Goal: Task Accomplishment & Management: Manage account settings

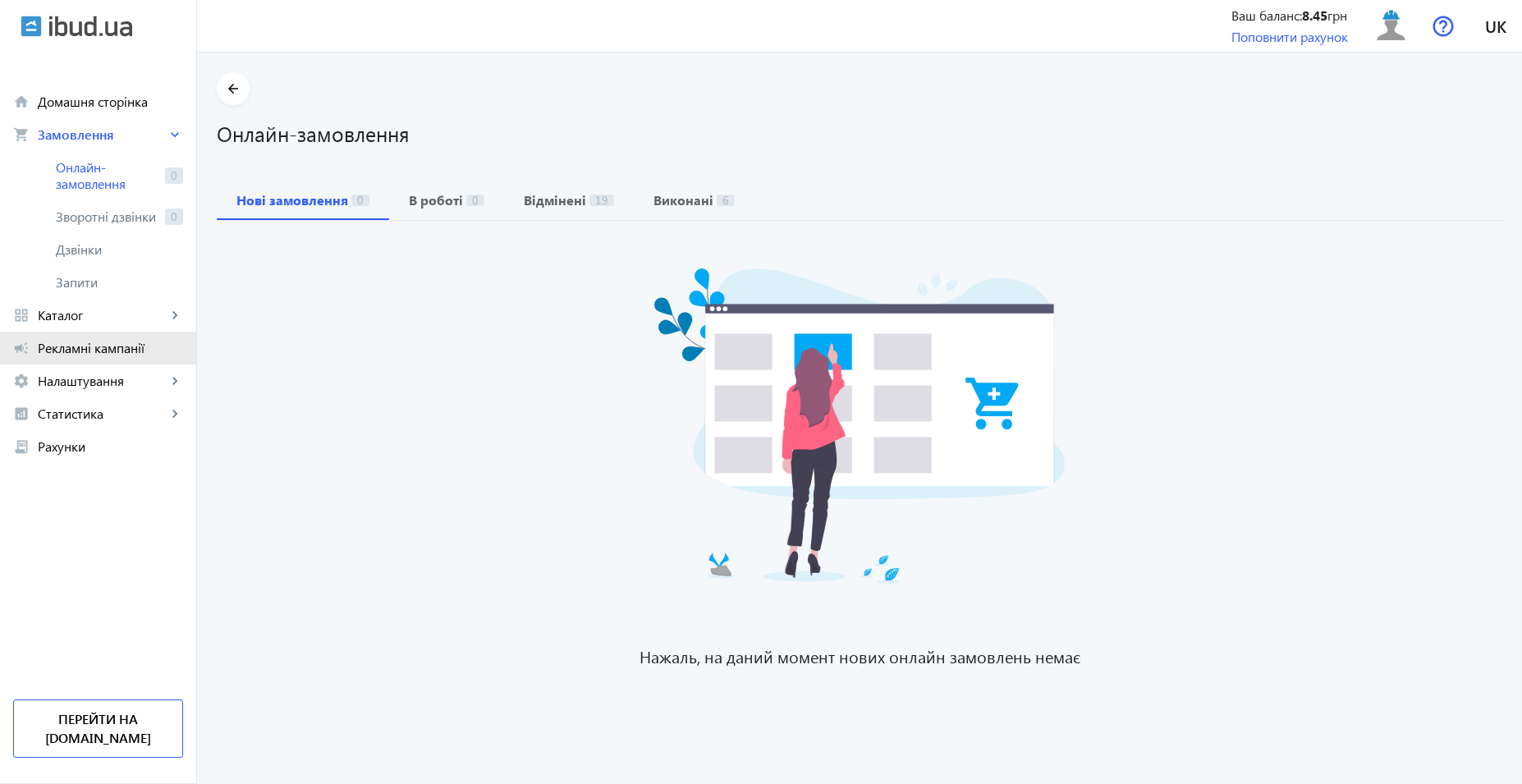
click at [92, 343] on span "Рекламні кампанії" at bounding box center [110, 348] width 145 height 16
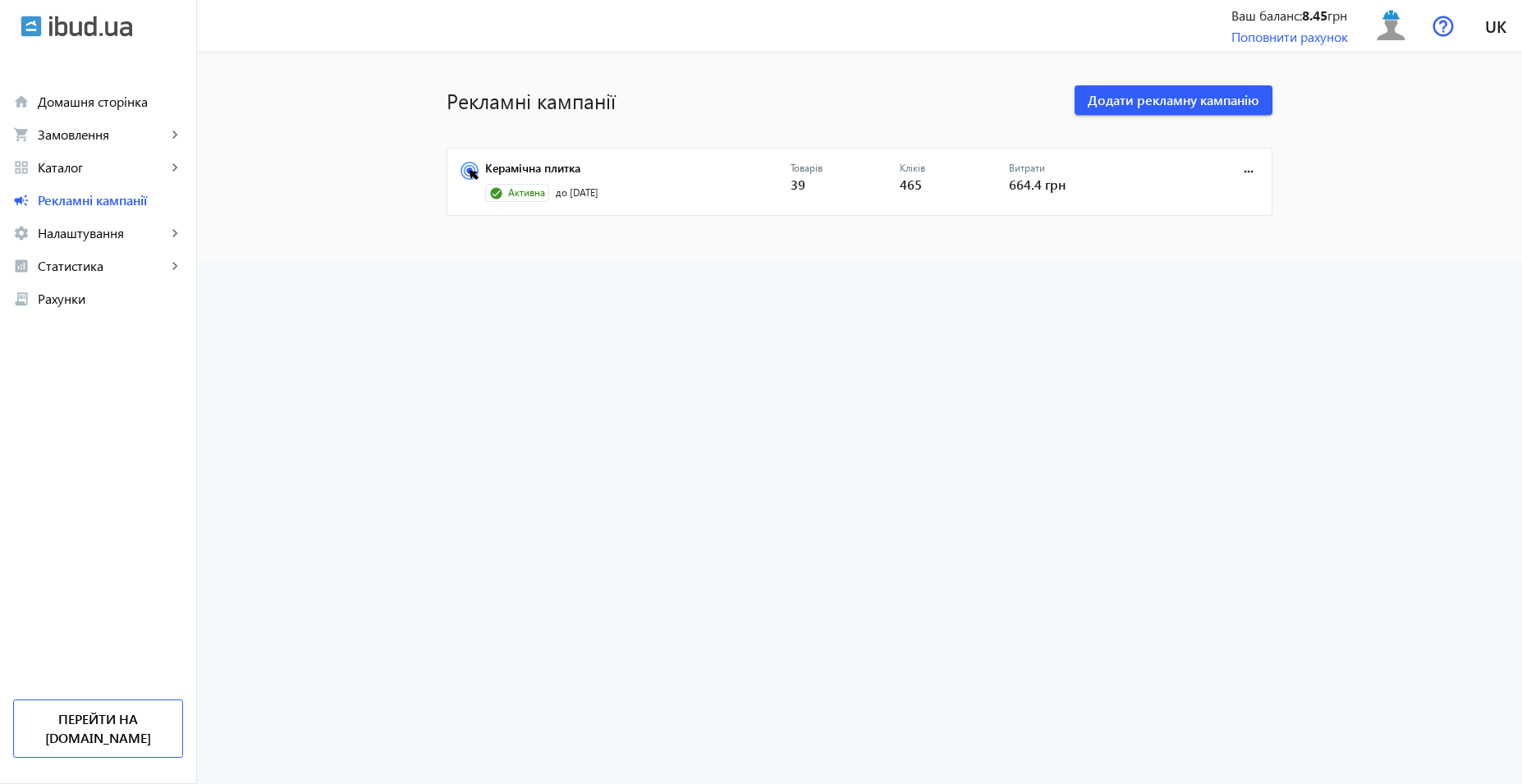
click at [711, 159] on mat-card "Керамічна плитка Активна до 25.08.2025 Товарів 39 Кліків 465 Витрати 664.4 грн …" at bounding box center [860, 182] width 826 height 69
click at [708, 183] on link "Керамічна плитка" at bounding box center [638, 172] width 306 height 23
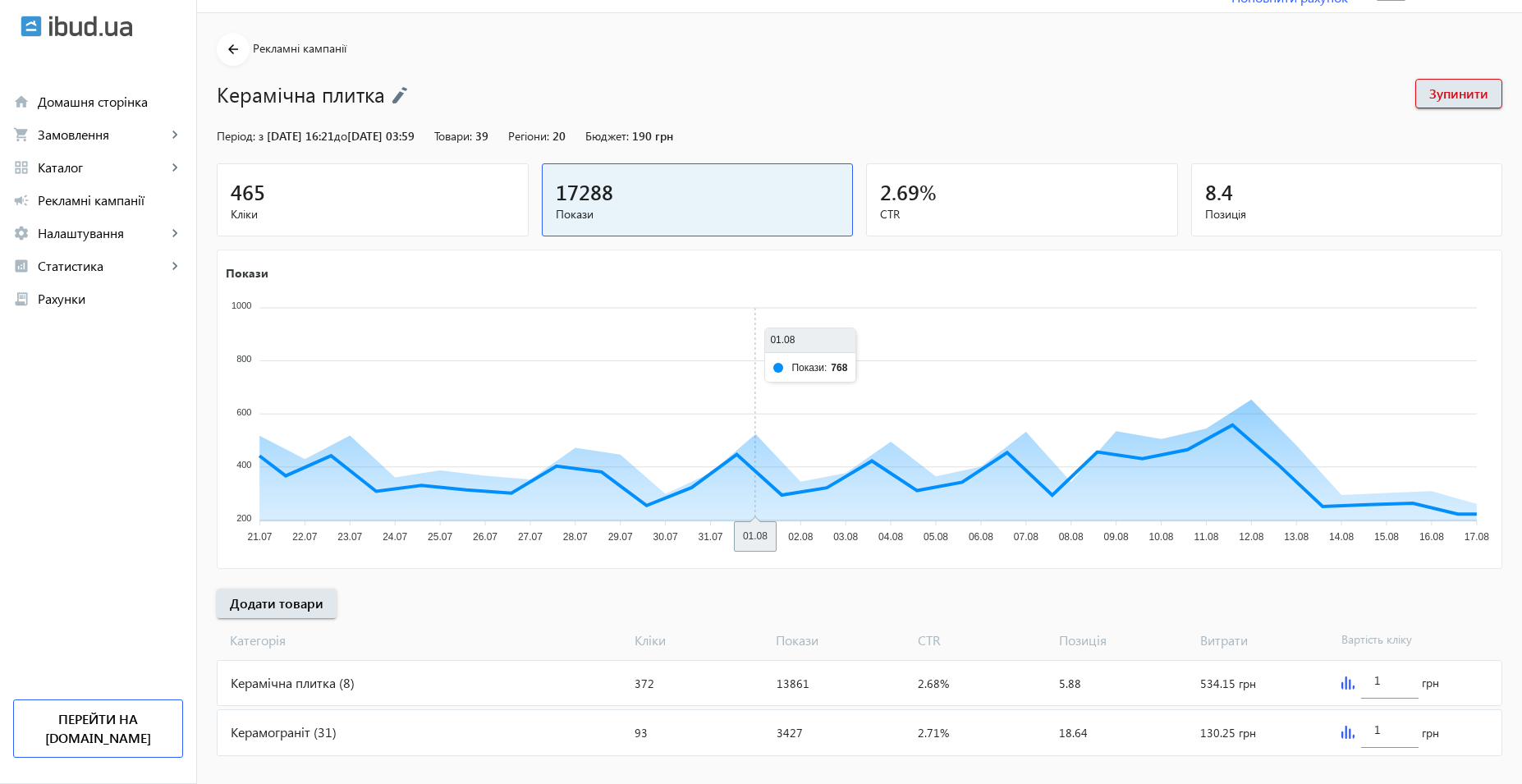
scroll to position [60, 0]
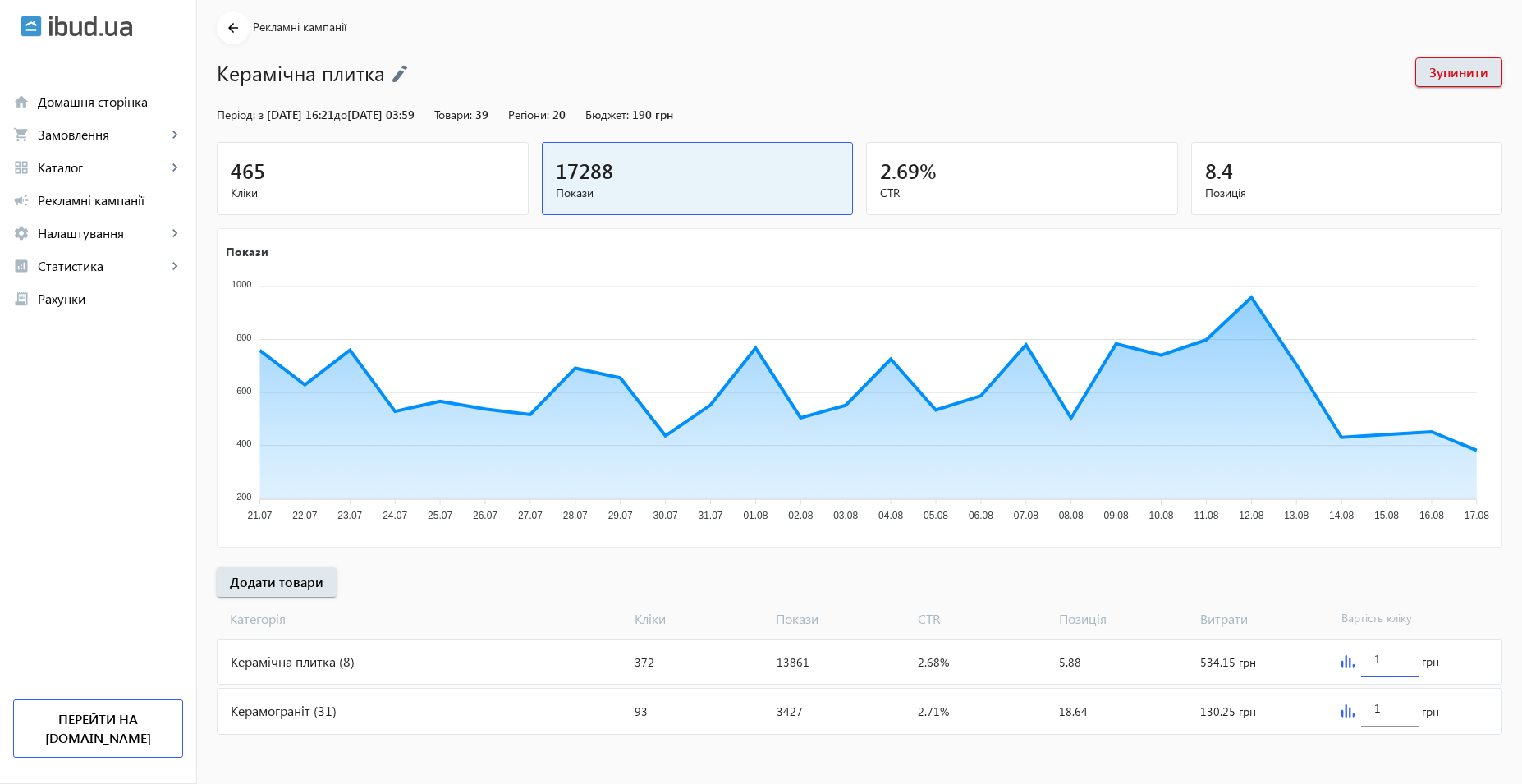
click at [1395, 661] on input "1" at bounding box center [1390, 659] width 32 height 15
drag, startPoint x: 1387, startPoint y: 706, endPoint x: 1290, endPoint y: 696, distance: 97.5
click at [1286, 699] on mat-card "Керамограніт (31) Кліки: 93 Покази: 3427 CTR: 2.71% Позиція: 18.64 Витрати: 130…" at bounding box center [859, 711] width 1286 height 46
type input "0.5"
click at [1388, 664] on input "1" at bounding box center [1390, 659] width 32 height 15
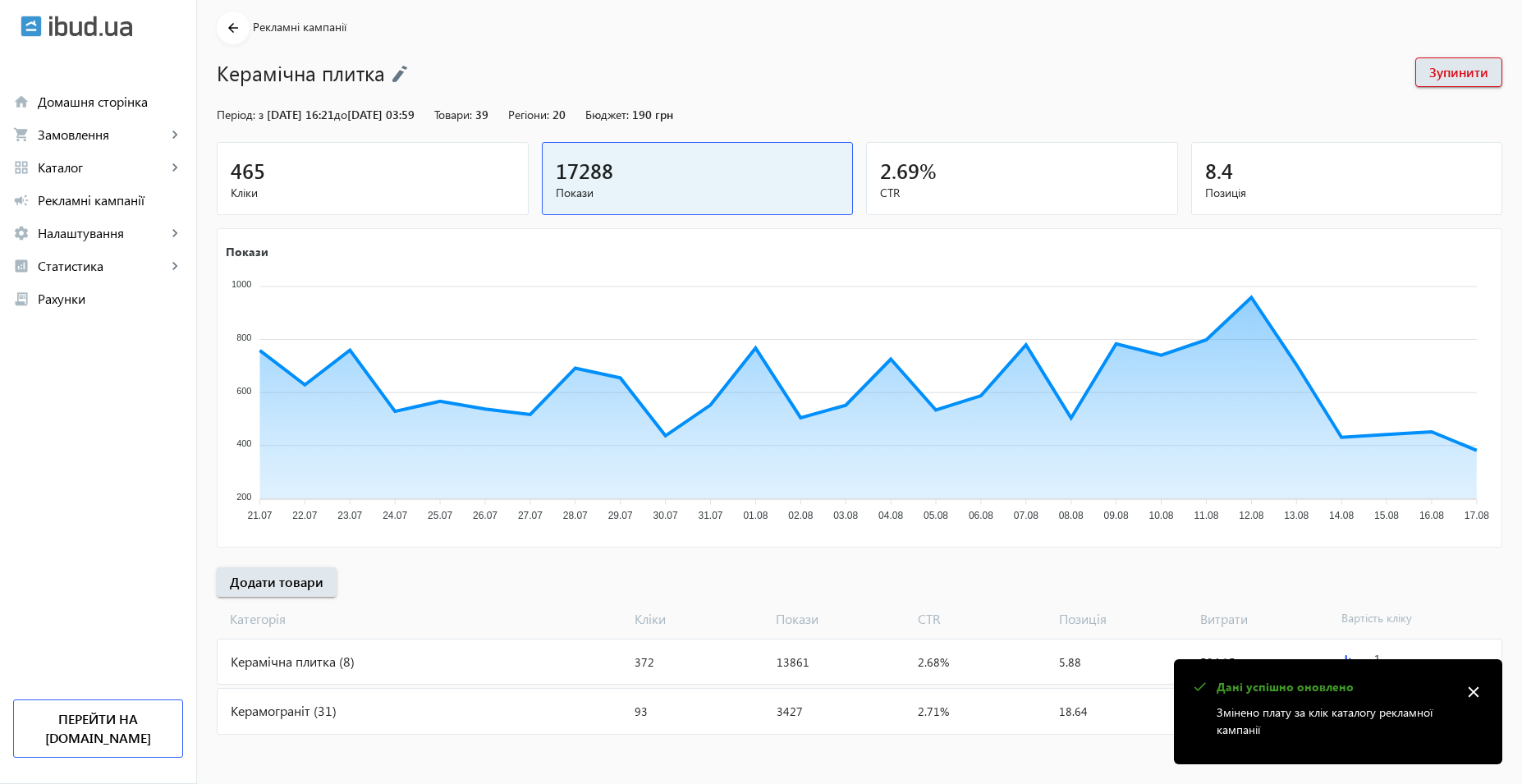
click at [1478, 690] on mat-icon "close" at bounding box center [1473, 692] width 24 height 24
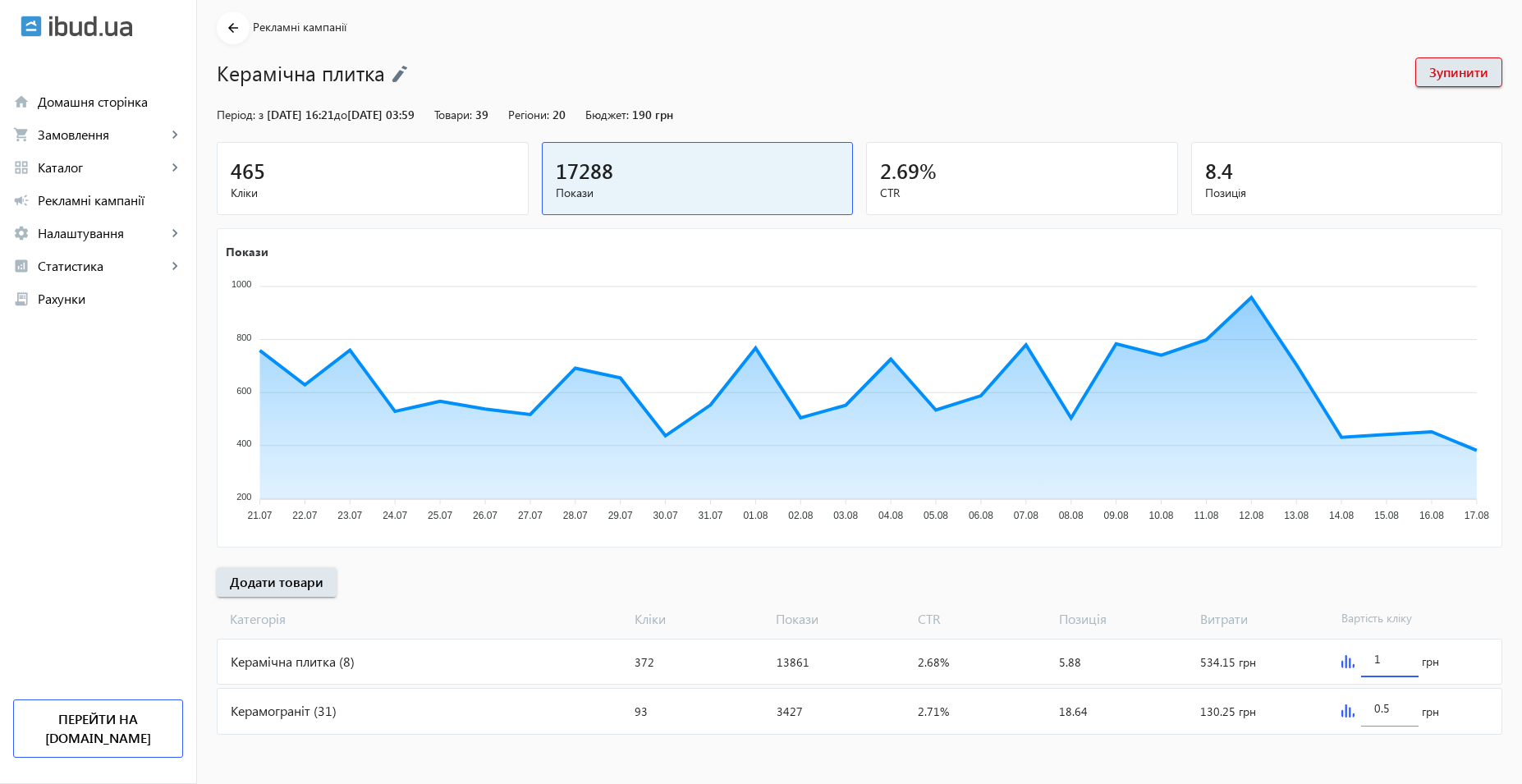
drag, startPoint x: 1391, startPoint y: 659, endPoint x: 1315, endPoint y: 660, distance: 76.0
click at [1315, 660] on mat-card "Керамічна плитка (8) Кліки: 372 Покази: 13861 CTR: 2.68% Позиція: 5.88 Витрати:…" at bounding box center [859, 661] width 1286 height 46
type input "0.5"
click at [1403, 710] on input "0.5" at bounding box center [1390, 707] width 32 height 15
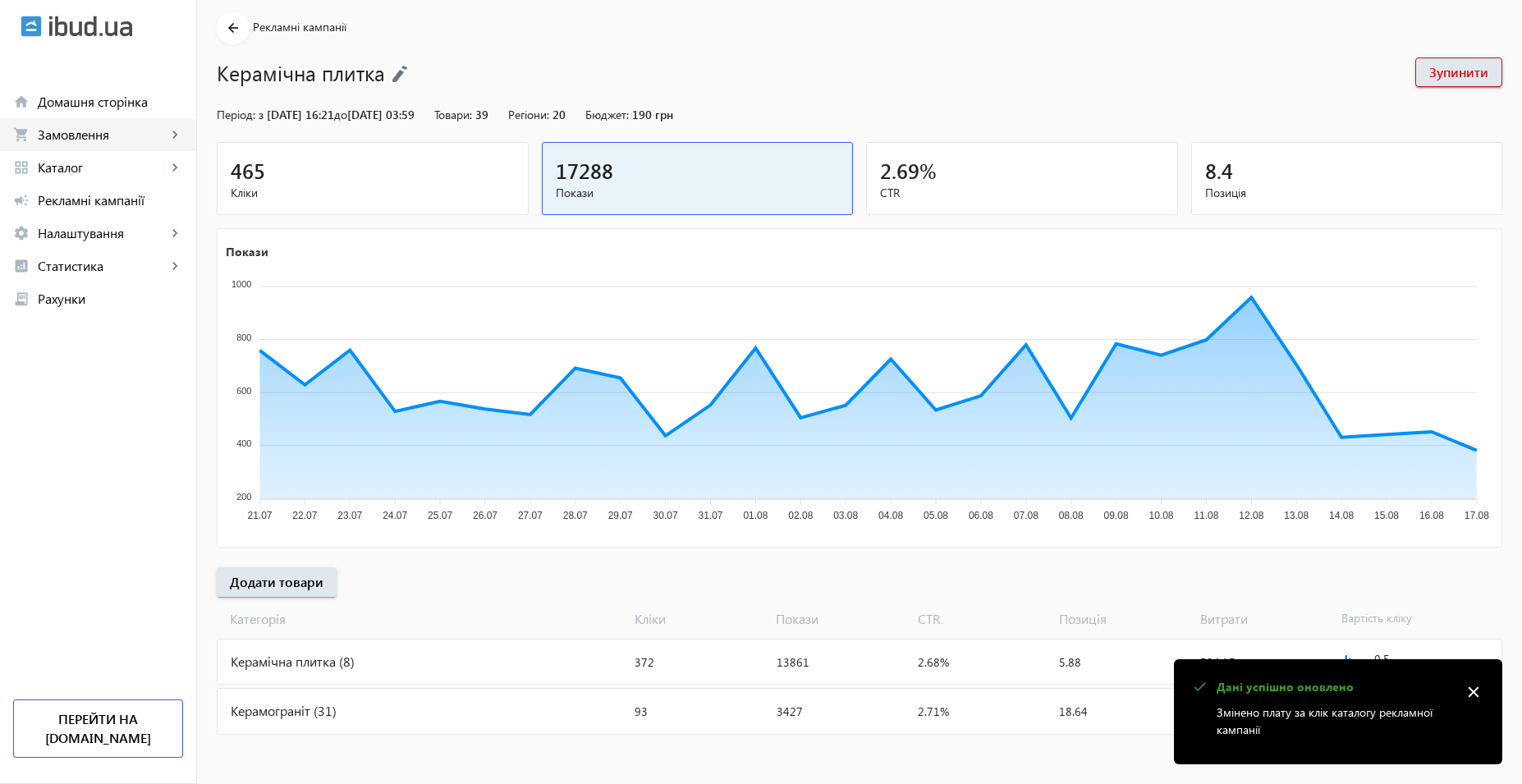
click at [97, 138] on span "Замовлення" at bounding box center [102, 134] width 129 height 16
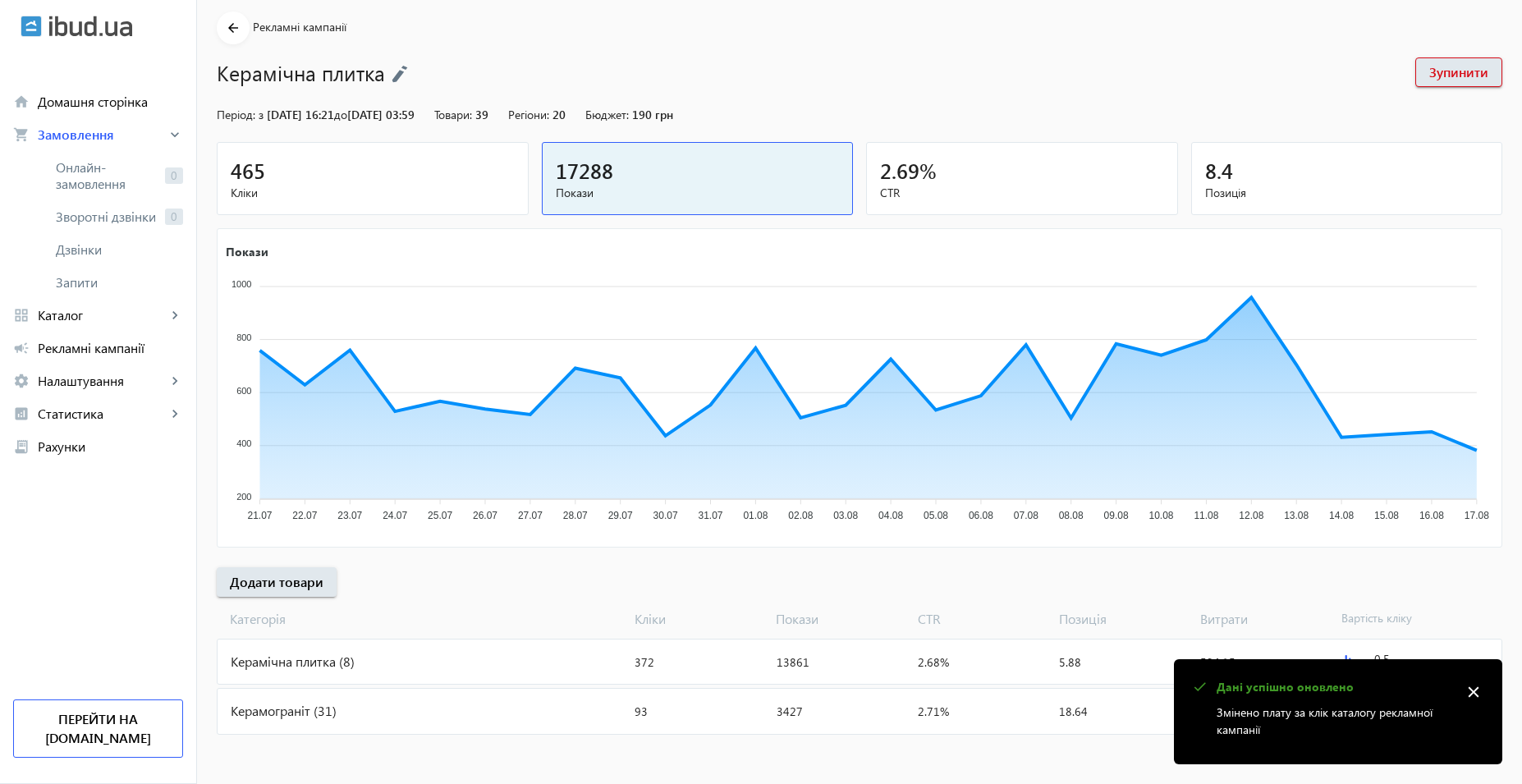
click at [113, 169] on span "Онлайн-замовлення" at bounding box center [107, 176] width 103 height 32
